Goal: Information Seeking & Learning: Learn about a topic

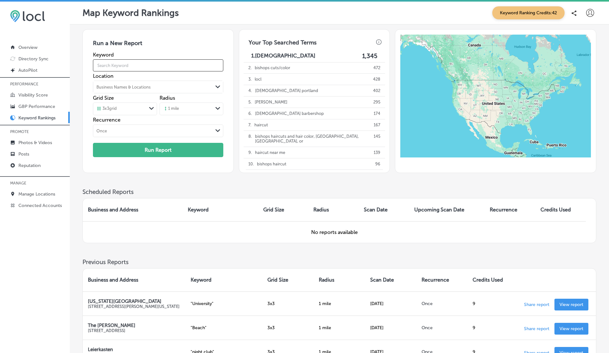
click at [177, 65] on input "text" at bounding box center [158, 65] width 130 height 18
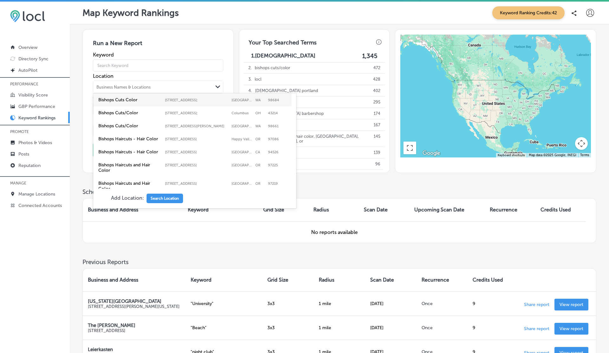
click at [108, 86] on div "Business Names & Locations" at bounding box center [123, 87] width 54 height 5
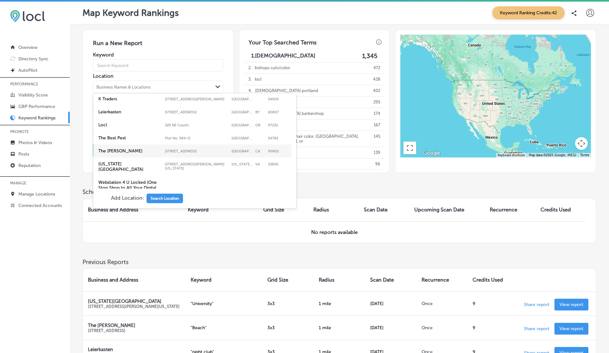
scroll to position [122, 0]
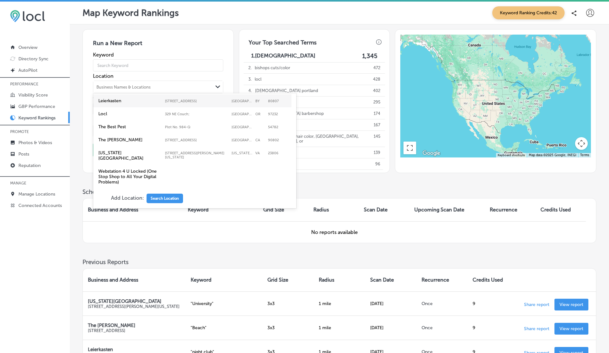
click at [268, 16] on div "Map Keyword Rankings Keyword Ranking Credits: 42" at bounding box center [340, 12] width 514 height 13
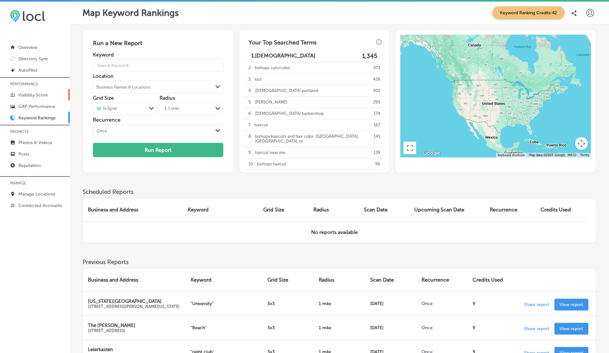
click at [31, 96] on p "Visibility Score" at bounding box center [33, 94] width 30 height 5
click at [118, 83] on div "Business Names & Locations" at bounding box center [152, 87] width 119 height 10
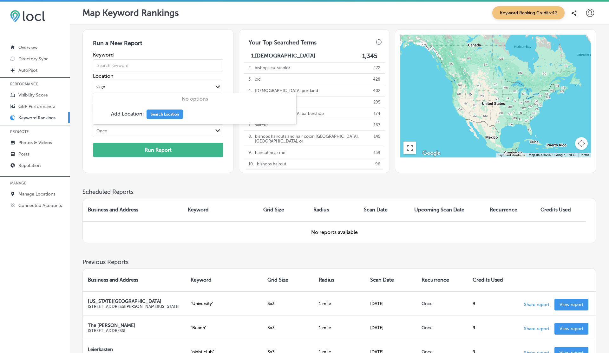
type input "vago"
paste input "Hitmen Sports Cards & Collectibles"
type input "Hitmen Sports Cards & Collectibles"
click at [380, 14] on div "Map Keyword Rankings Keyword Ranking Credits: 42" at bounding box center [340, 12] width 514 height 13
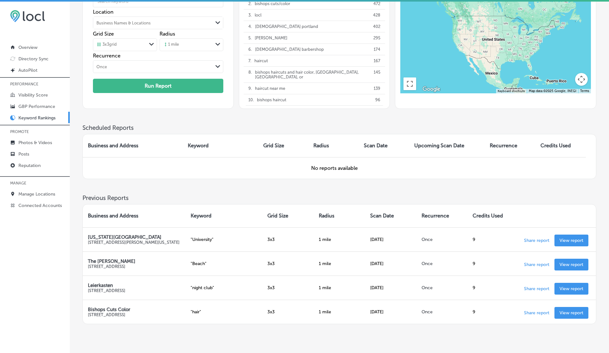
scroll to position [93, 0]
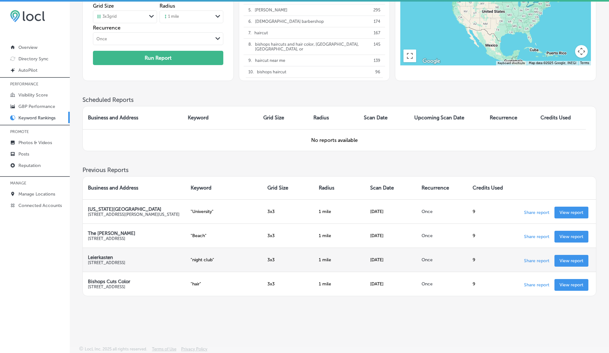
click at [103, 256] on p "Leierkasten" at bounding box center [134, 258] width 93 height 6
copy p "Leierkasten"
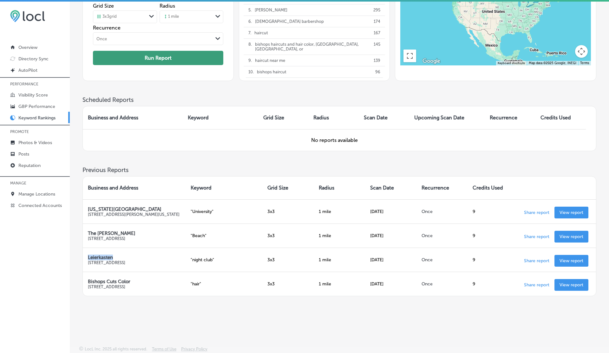
scroll to position [0, 0]
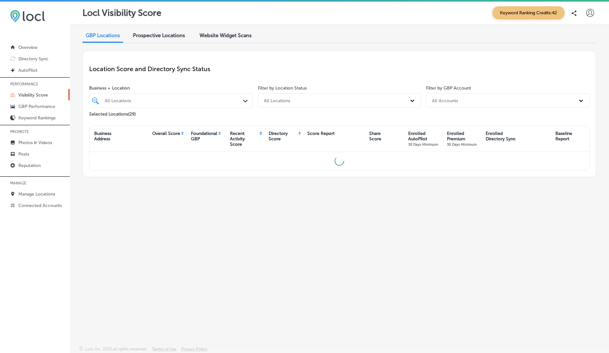
click at [159, 33] on span "Prospective Locations" at bounding box center [159, 35] width 52 height 6
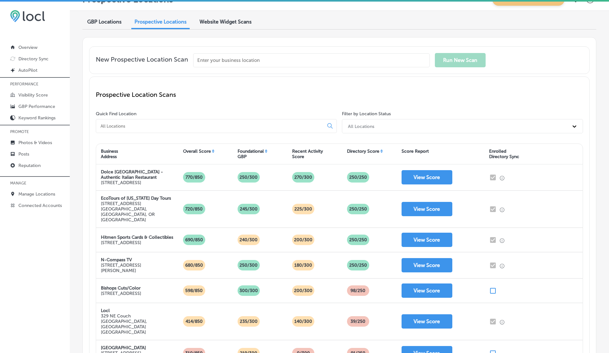
scroll to position [7, 0]
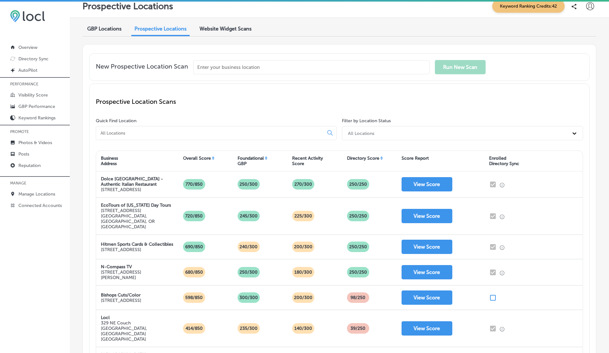
click at [220, 29] on span "Website Widget Scans" at bounding box center [226, 29] width 52 height 6
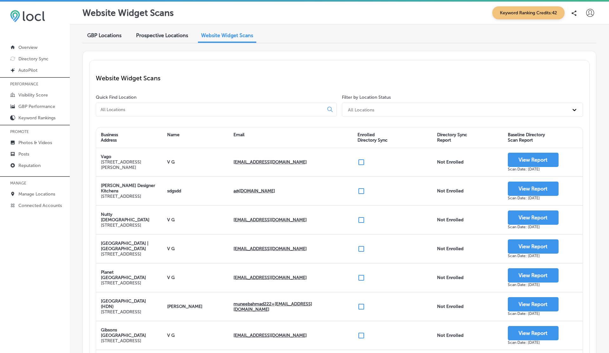
click at [160, 31] on div "Prospective Locations" at bounding box center [162, 36] width 62 height 14
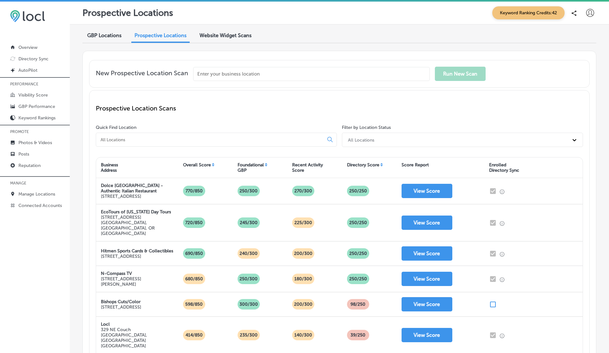
click at [117, 140] on input at bounding box center [211, 140] width 222 height 6
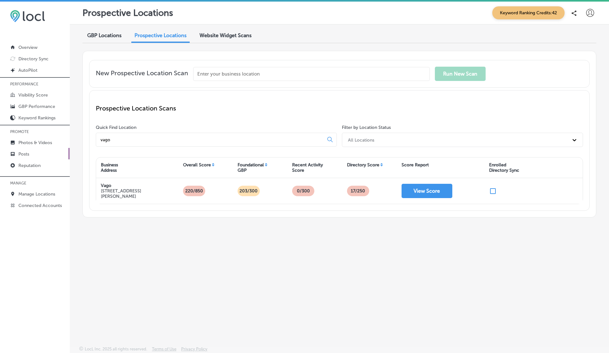
type input "vago"
click at [123, 139] on input "vago" at bounding box center [211, 140] width 222 height 6
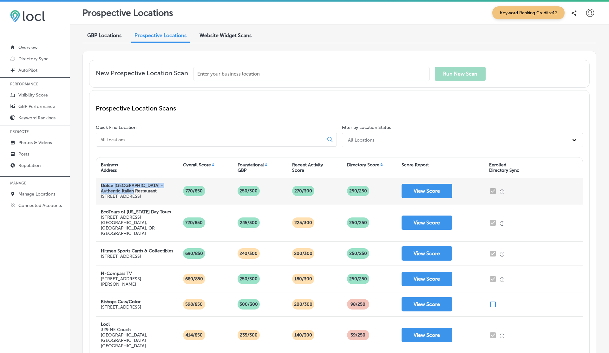
drag, startPoint x: 101, startPoint y: 184, endPoint x: 131, endPoint y: 187, distance: 30.3
click at [131, 187] on p "Dolce [GEOGRAPHIC_DATA] - Authentic Italian Restaurant" at bounding box center [137, 188] width 73 height 11
copy strong "Dolce [GEOGRAPHIC_DATA] - Authentic Italian Restaurant"
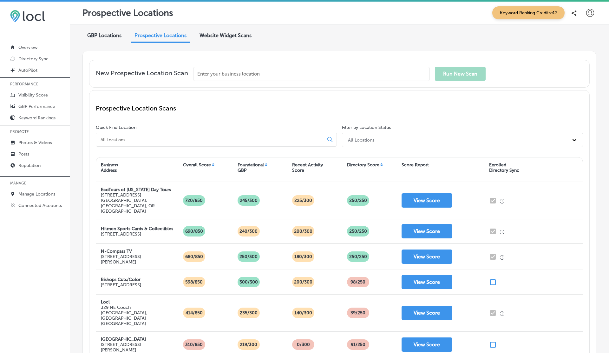
scroll to position [24, 0]
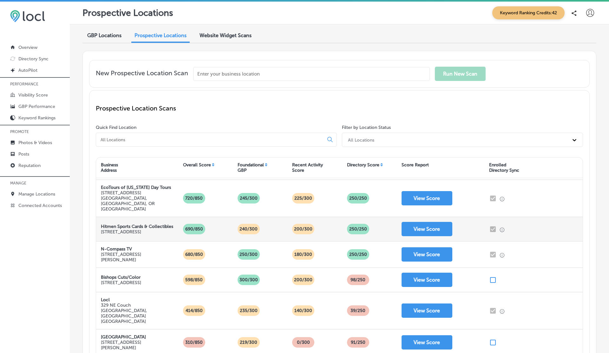
click at [104, 224] on strong "Hitmen Sports Cards & Collectibles" at bounding box center [137, 226] width 72 height 5
copy strong "Hitmen Sports Cards & Collectibles"
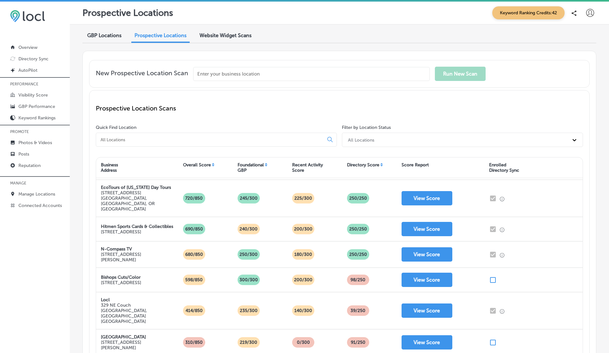
click at [109, 140] on input at bounding box center [211, 140] width 222 height 6
paste input "Leierkasten"
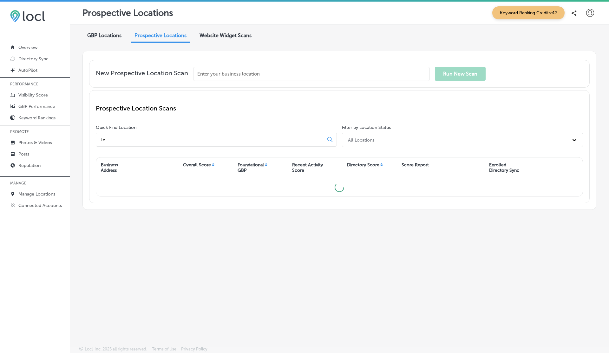
type input "L"
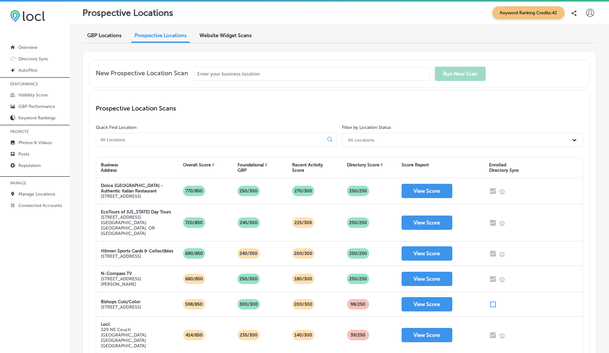
click at [593, 106] on div "New Prospective Location Scan Run [GEOGRAPHIC_DATA] Prospective Location Scans …" at bounding box center [340, 298] width 514 height 494
click at [593, 14] on icon at bounding box center [591, 13] width 8 height 8
click at [591, 38] on p "My Account" at bounding box center [581, 36] width 29 height 8
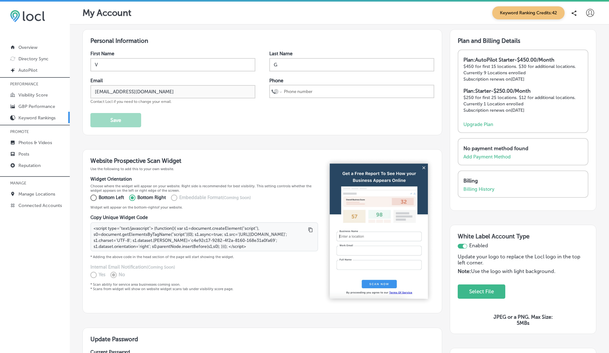
click at [42, 117] on p "Keyword Rankings" at bounding box center [36, 117] width 37 height 5
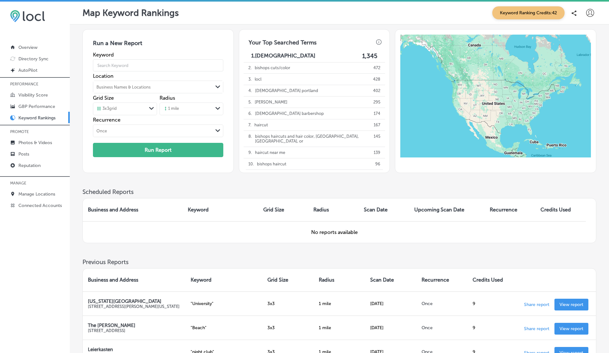
click at [118, 85] on div "Business Names & Locations" at bounding box center [123, 87] width 54 height 5
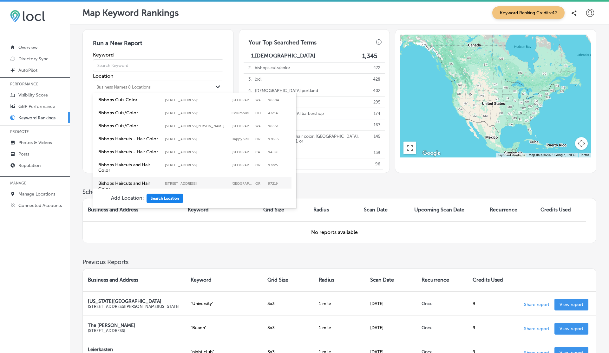
click at [154, 196] on button "Search Location" at bounding box center [165, 199] width 37 height 10
